Goal: Task Accomplishment & Management: Manage account settings

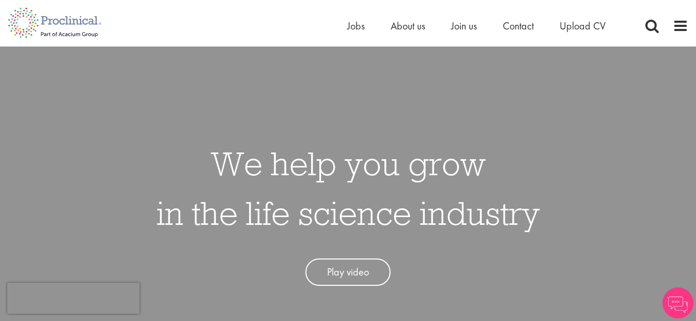
click at [672, 23] on div "Home Jobs About us Join us Contact Upload CV" at bounding box center [517, 28] width 341 height 21
click at [677, 27] on span at bounding box center [681, 26] width 16 height 16
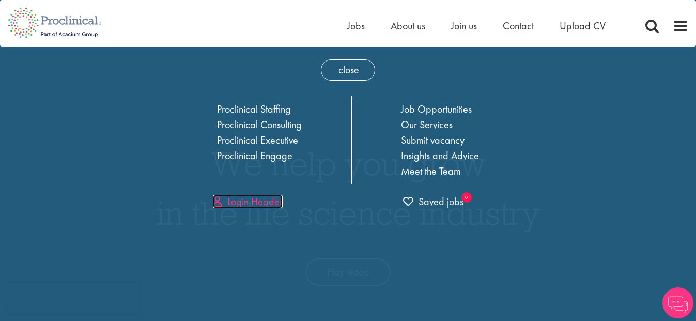
click at [241, 196] on link "Login Header" at bounding box center [248, 201] width 70 height 13
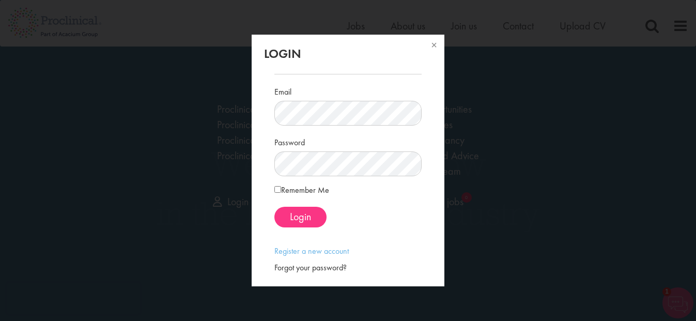
click at [158, 213] on div "Login Email Password Remember Me" at bounding box center [348, 160] width 696 height 321
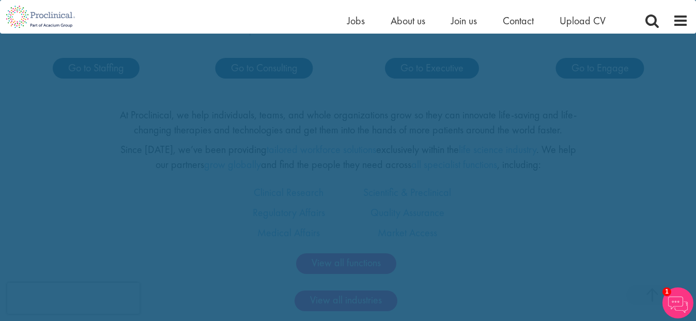
scroll to position [627, 0]
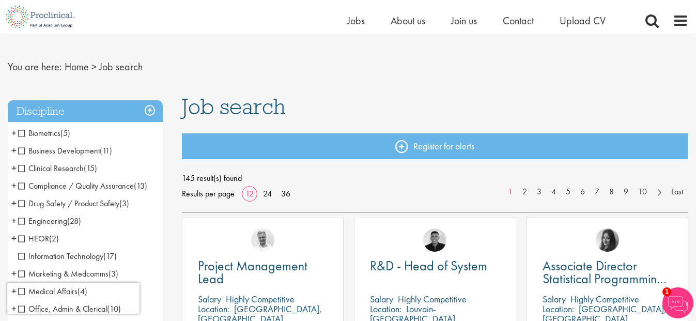
scroll to position [18, 0]
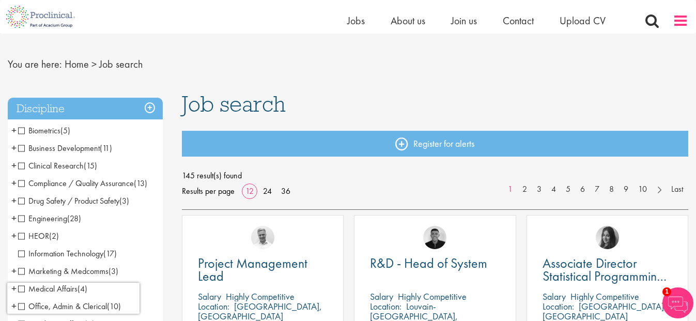
click at [678, 24] on span at bounding box center [681, 21] width 16 height 16
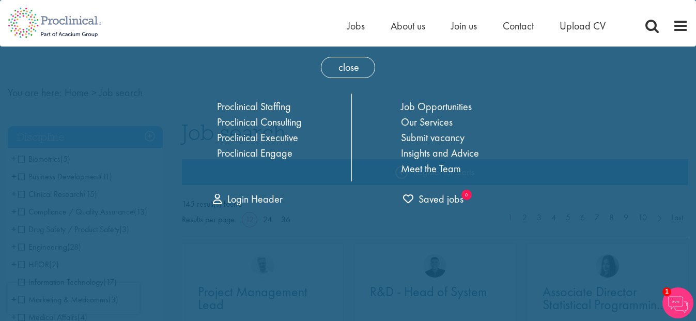
scroll to position [0, 0]
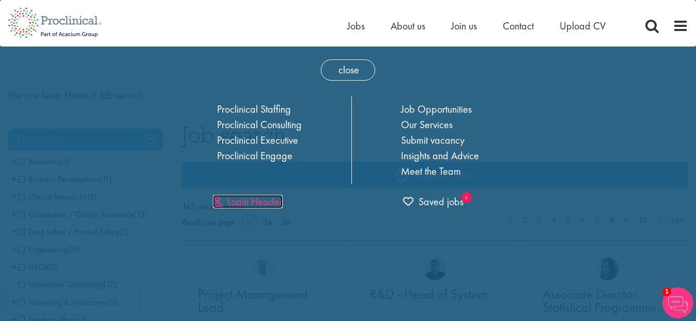
click at [260, 204] on link "Login Header" at bounding box center [248, 201] width 70 height 13
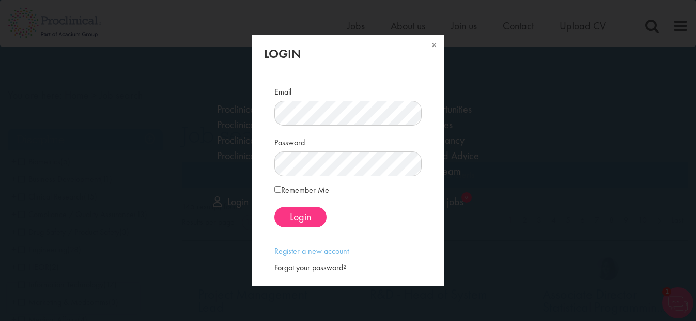
click at [301, 272] on div "Forgot your password?" at bounding box center [347, 268] width 147 height 12
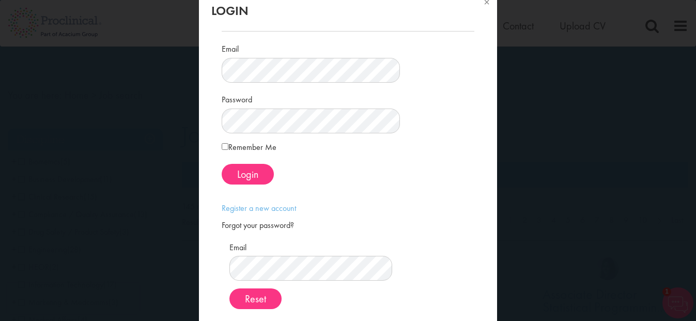
scroll to position [48, 0]
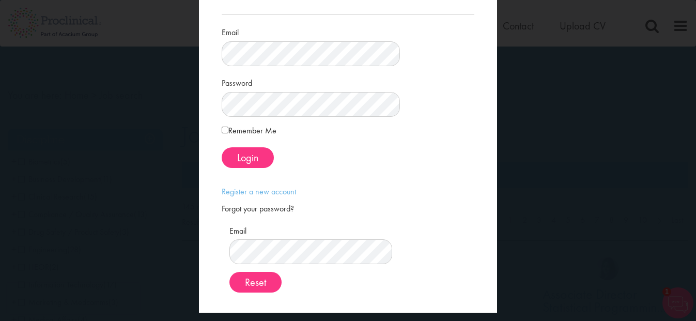
click at [293, 170] on div "Email Password Remember Me Login" at bounding box center [348, 91] width 253 height 170
click at [258, 163] on span "Login" at bounding box center [247, 157] width 21 height 13
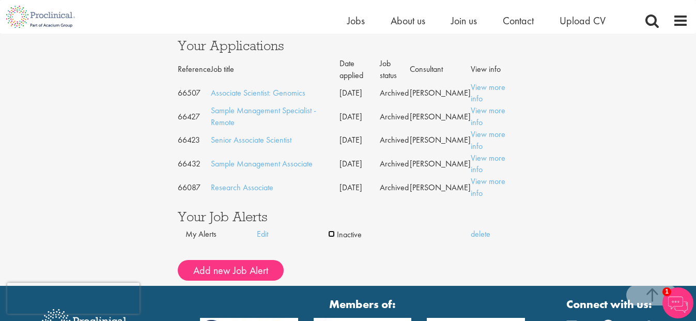
scroll to position [462, 0]
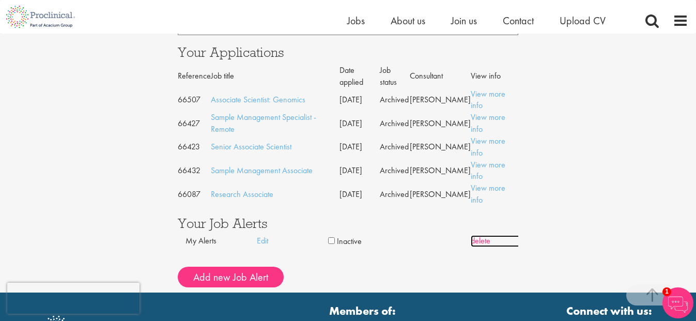
click at [492, 235] on link "delete" at bounding box center [506, 241] width 71 height 12
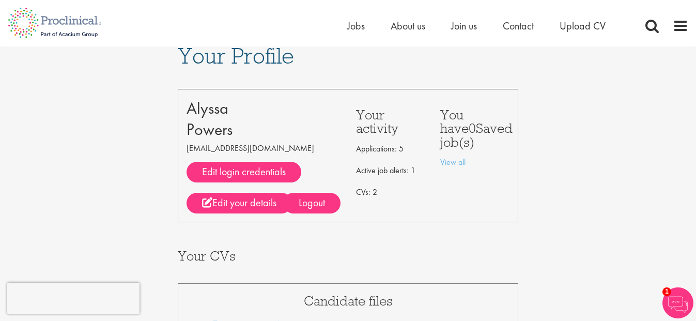
scroll to position [0, 0]
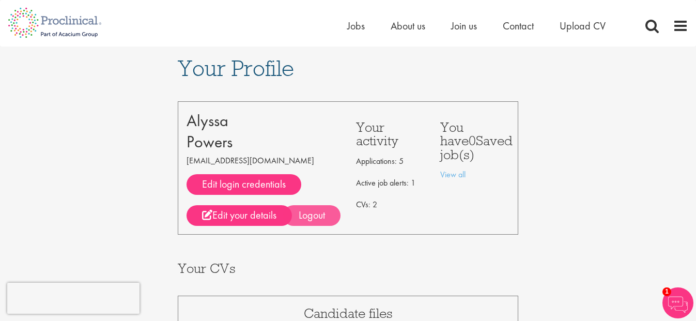
click at [316, 216] on div "Logout" at bounding box center [311, 215] width 57 height 21
